Goal: Navigation & Orientation: Find specific page/section

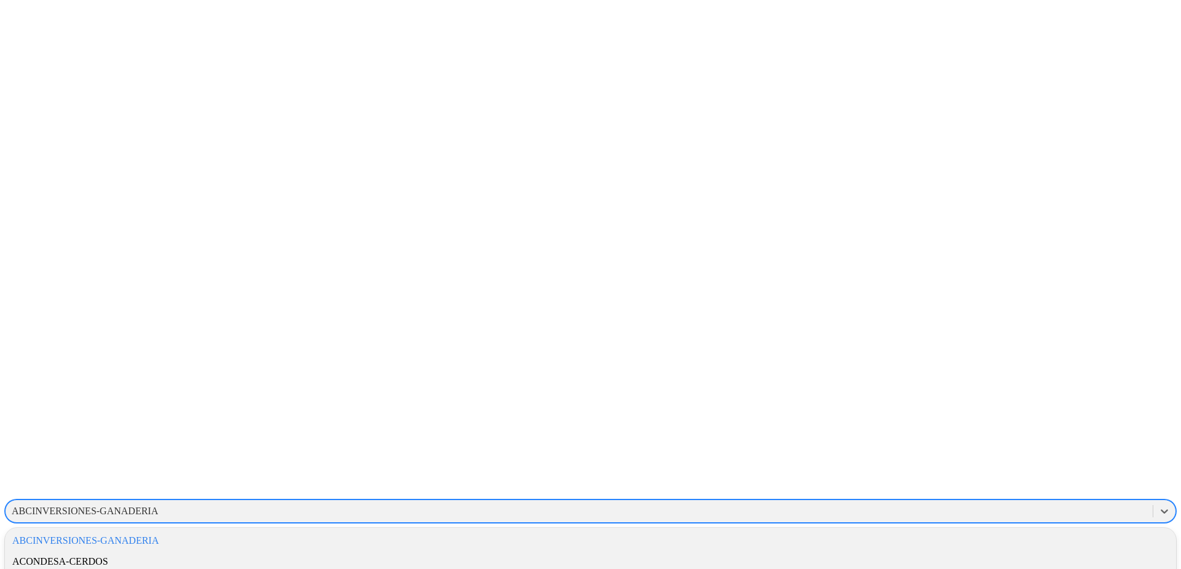
click at [158, 506] on div "ABCINVERSIONES-GANADERIA" at bounding box center [85, 511] width 146 height 11
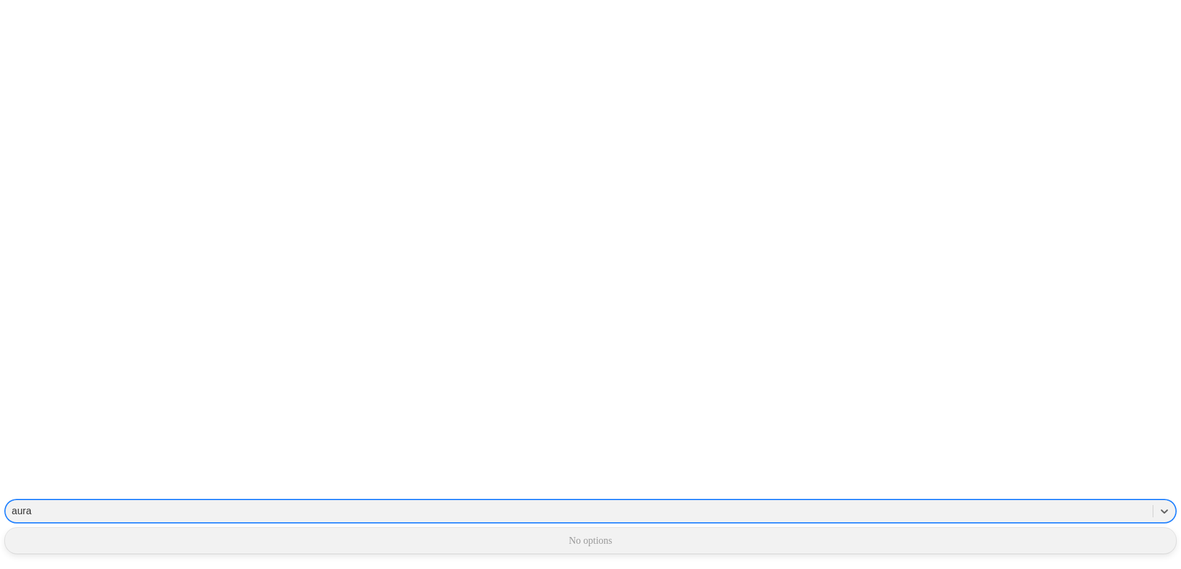
type input "aur"
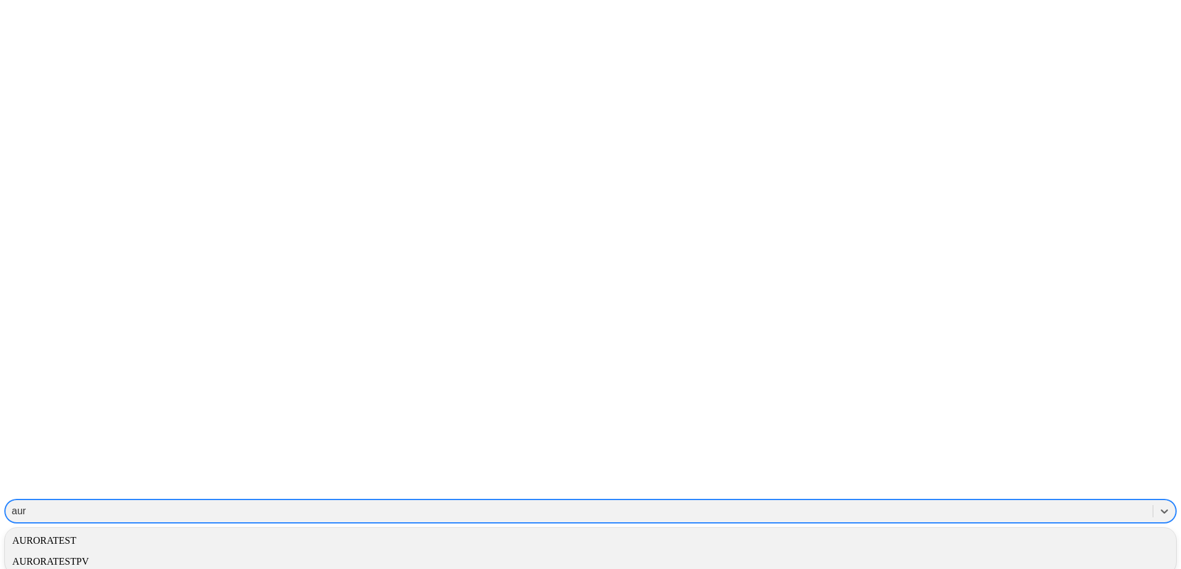
click at [1013, 530] on div "AURORATEST" at bounding box center [590, 540] width 1171 height 21
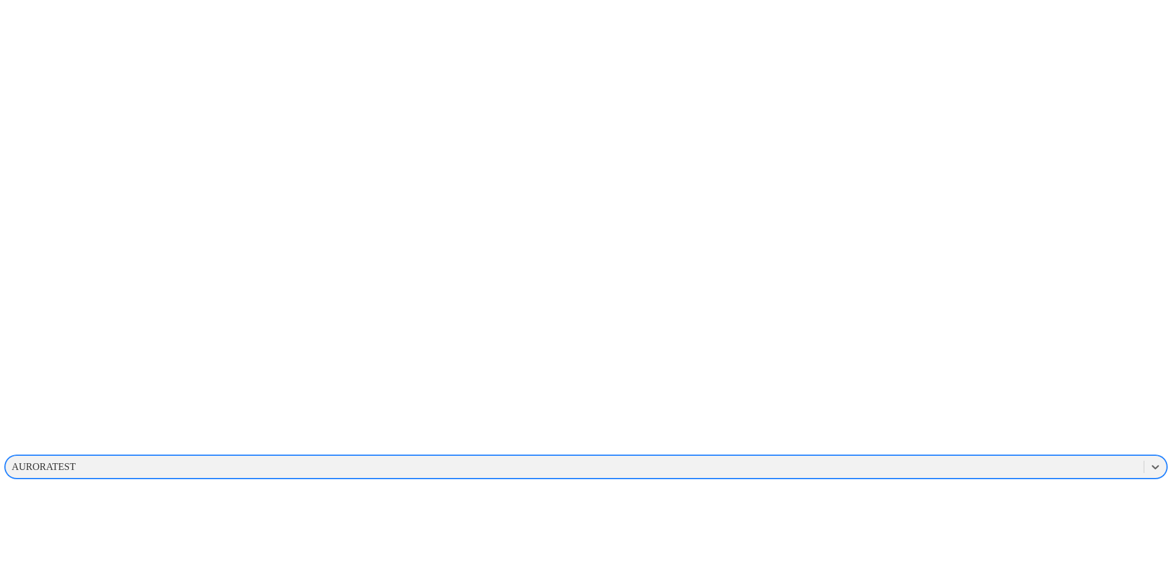
scroll to position [185, 0]
